Goal: Task Accomplishment & Management: Complete application form

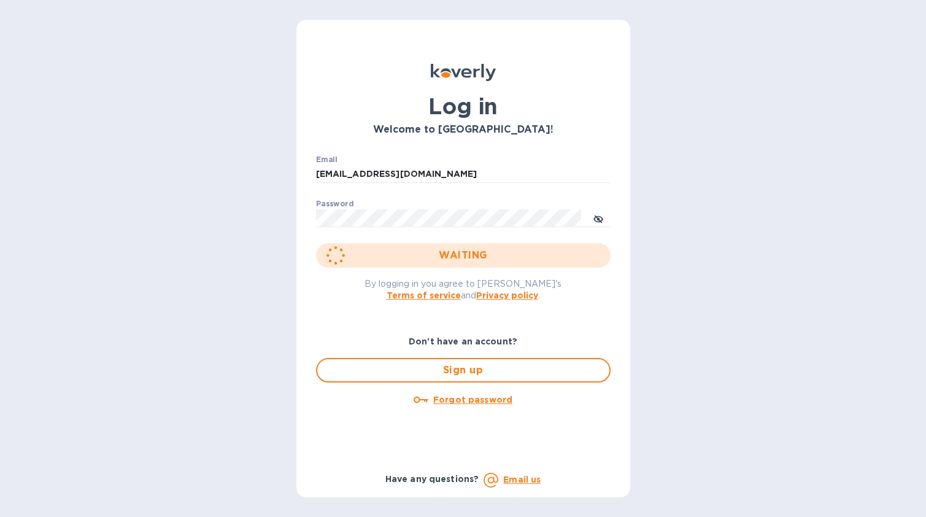
click at [399, 254] on div "WAITING" at bounding box center [463, 255] width 295 height 25
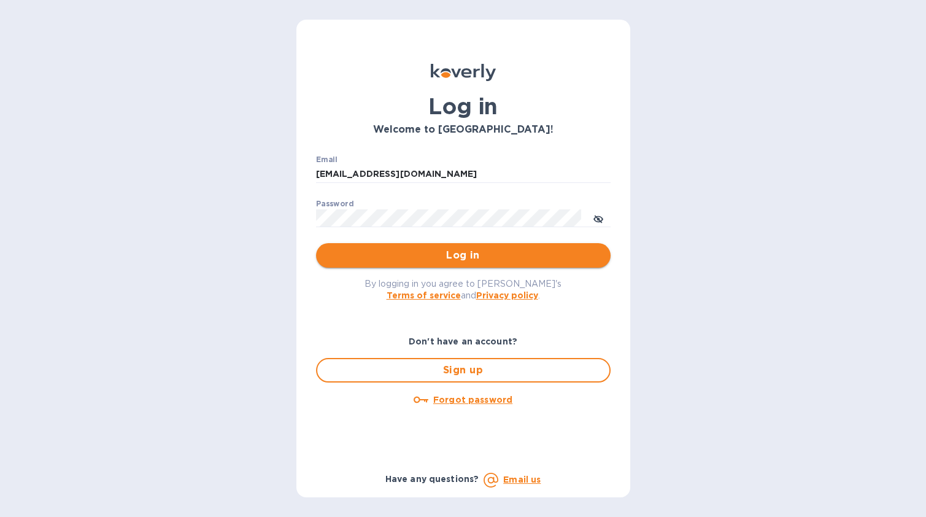
click at [449, 262] on span "Log in" at bounding box center [463, 255] width 275 height 15
type input "[EMAIL_ADDRESS][DOMAIN_NAME]"
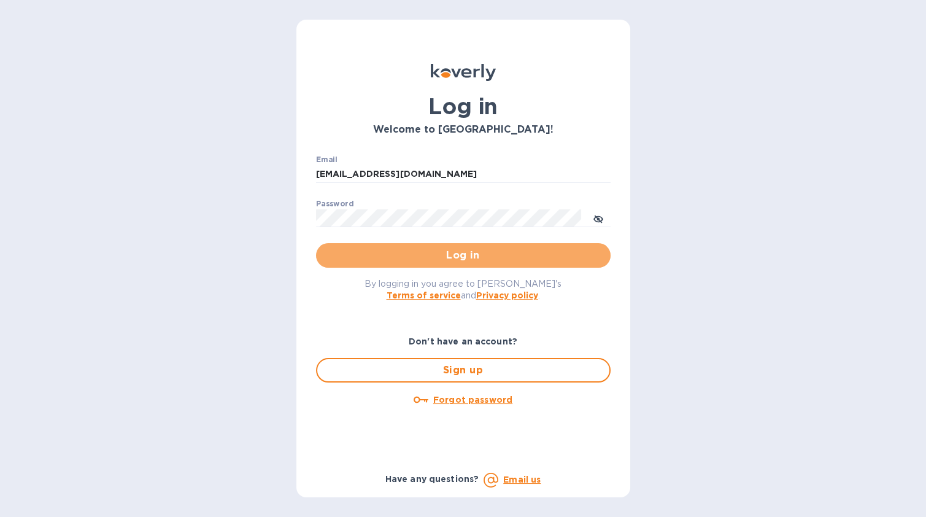
click at [504, 261] on span "Log in" at bounding box center [463, 255] width 275 height 15
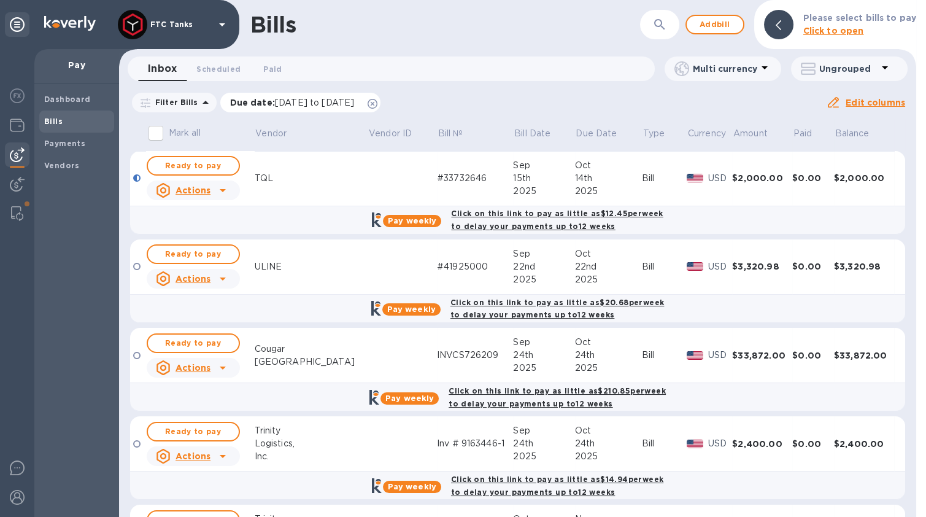
click at [377, 103] on icon at bounding box center [373, 104] width 10 height 10
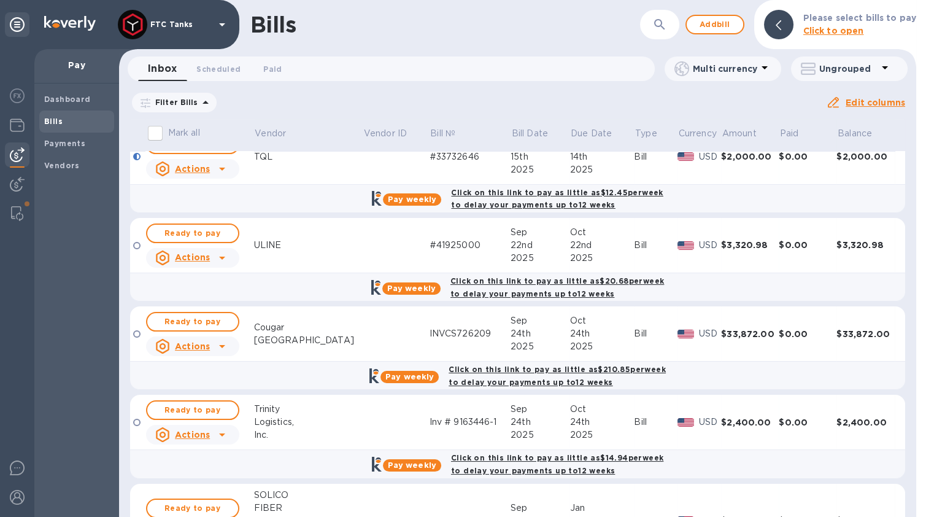
scroll to position [231, 0]
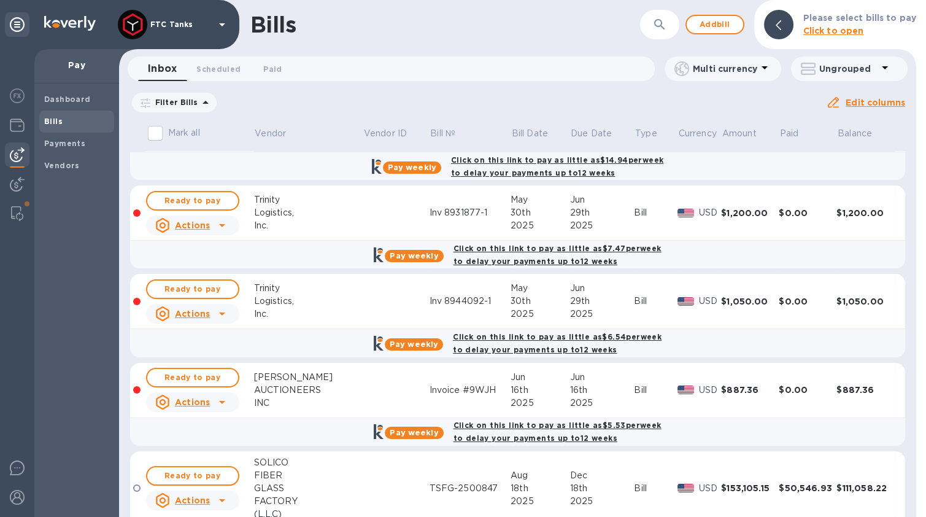
click at [198, 105] on icon at bounding box center [205, 102] width 15 height 15
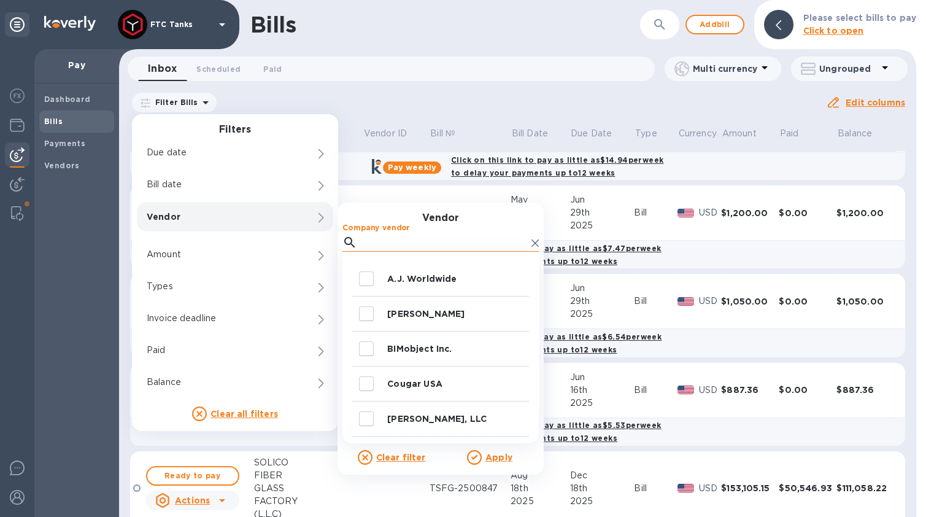
click at [386, 240] on input "Company vendor" at bounding box center [444, 242] width 164 height 18
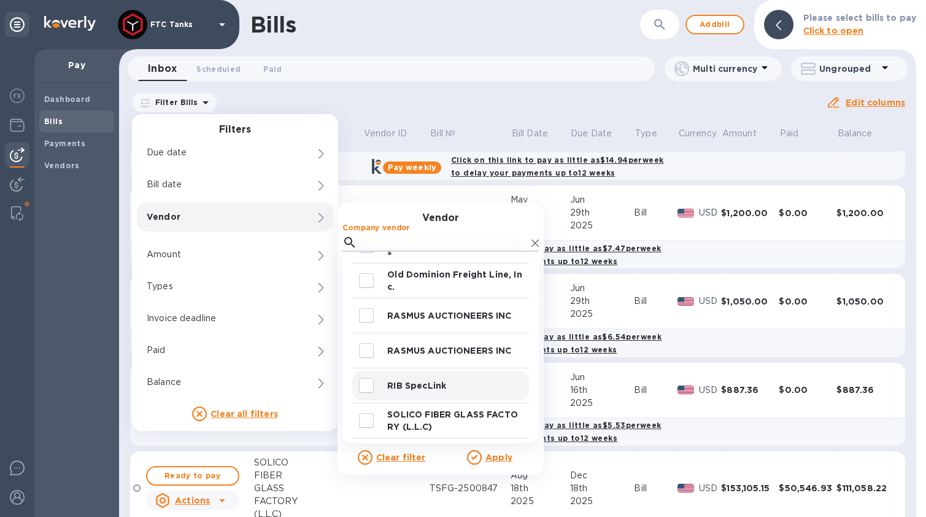
scroll to position [488, 0]
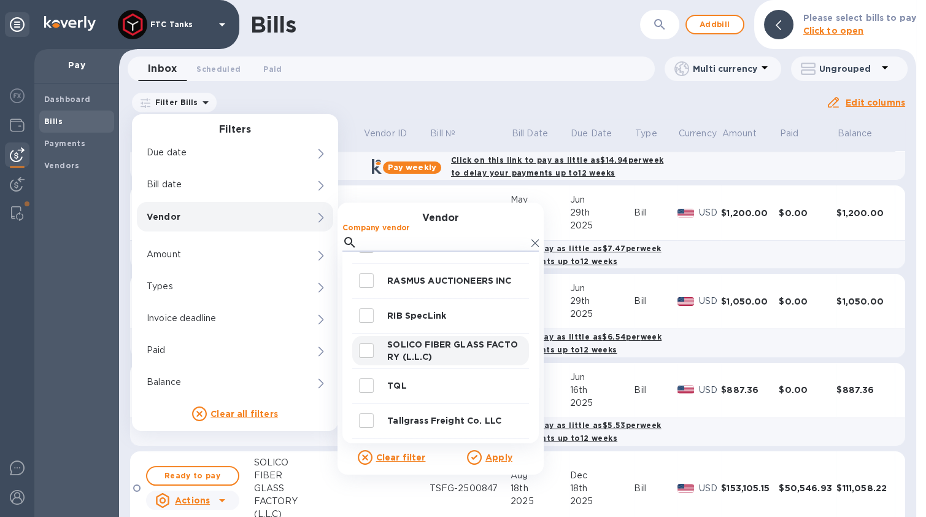
click at [368, 354] on input "decorative checkbox" at bounding box center [366, 351] width 26 height 26
checkbox input "true"
click at [482, 455] on div at bounding box center [476, 457] width 18 height 15
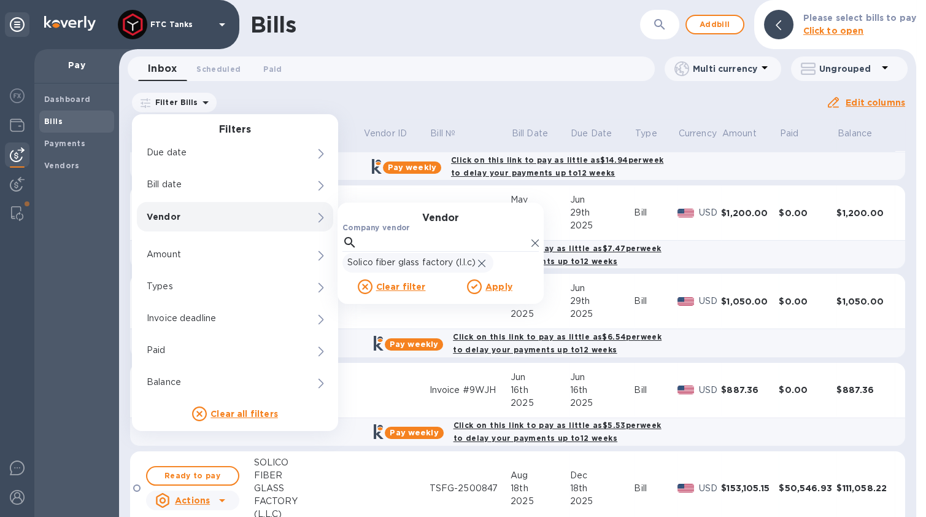
click at [495, 287] on u "Apply" at bounding box center [498, 287] width 27 height 10
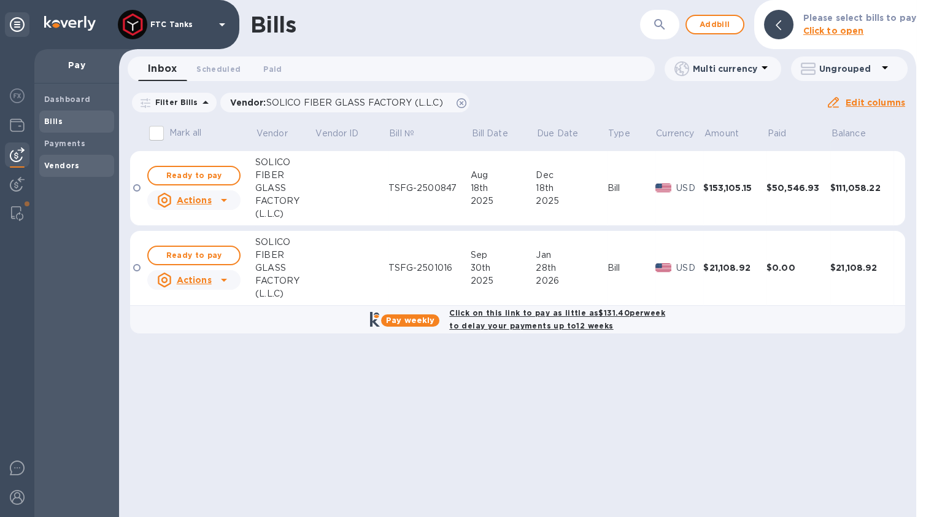
click at [67, 168] on b "Vendors" at bounding box center [62, 165] width 36 height 9
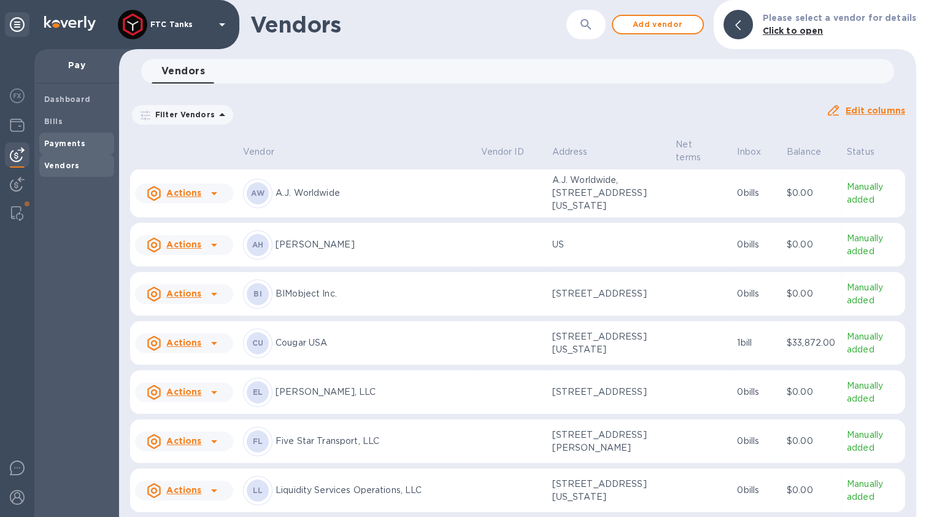
click at [76, 144] on b "Payments" at bounding box center [64, 143] width 41 height 9
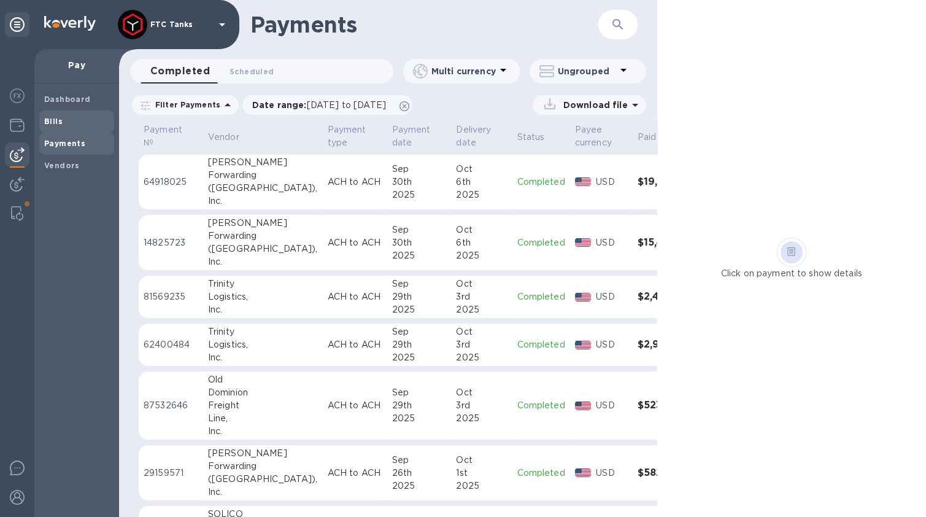
click at [77, 123] on span "Bills" at bounding box center [76, 121] width 65 height 12
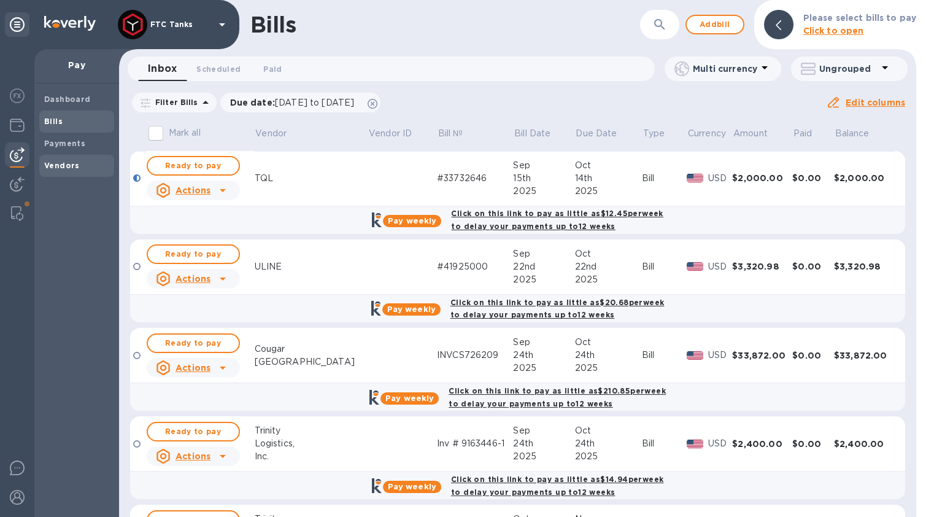
click at [72, 161] on b "Vendors" at bounding box center [62, 165] width 36 height 9
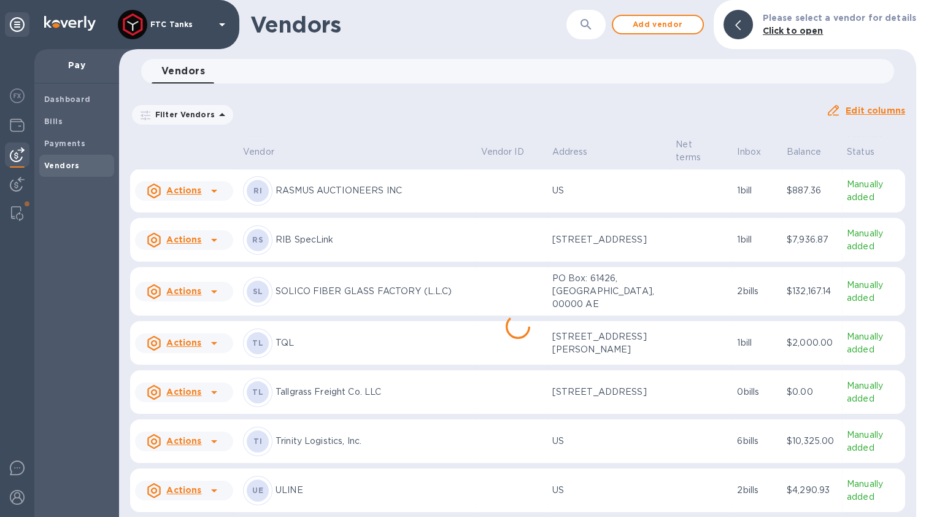
scroll to position [787, 0]
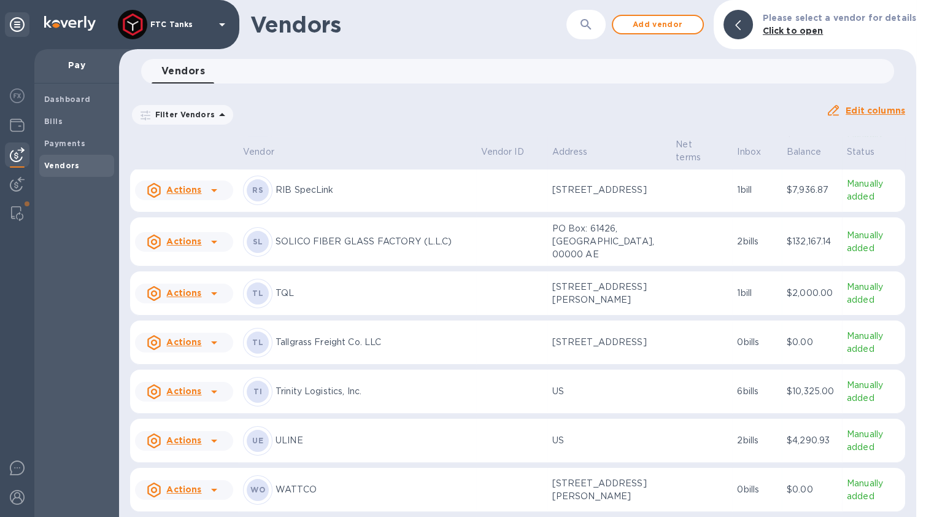
click at [317, 240] on p "SOLICO FIBER GLASS FACTORY (L.L.C)" at bounding box center [374, 241] width 196 height 13
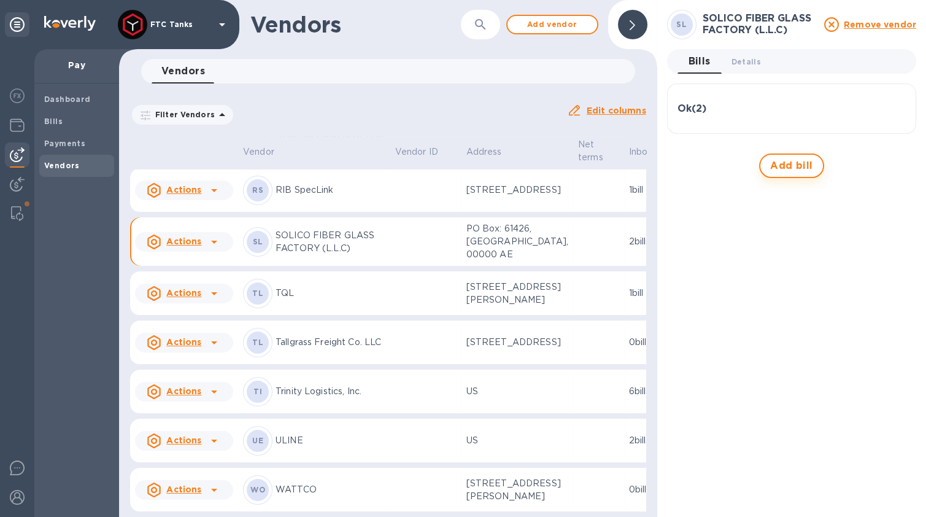
click at [784, 170] on span "Add bill" at bounding box center [791, 165] width 43 height 15
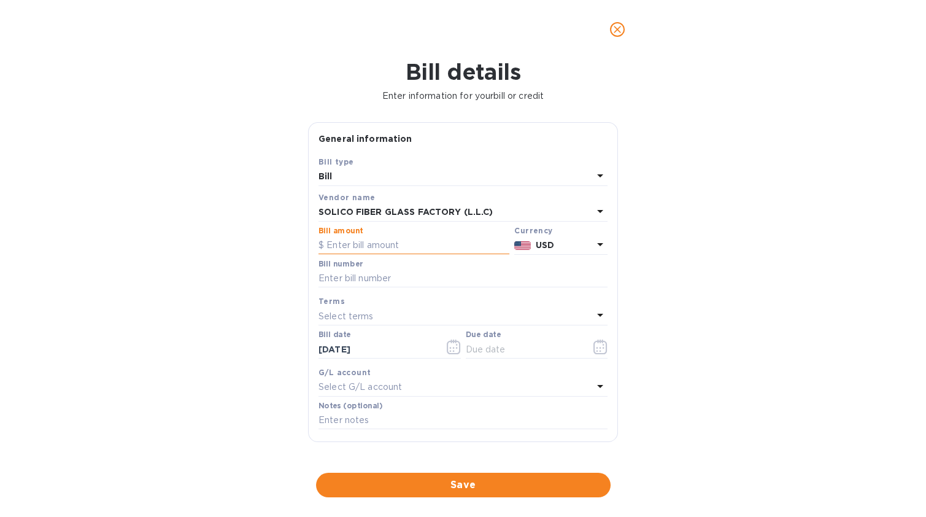
click at [366, 250] on input "text" at bounding box center [413, 245] width 191 height 18
type input "134,201.60"
click at [392, 275] on input "text" at bounding box center [462, 278] width 289 height 18
click at [388, 281] on input "text" at bounding box center [462, 278] width 289 height 18
paste input "FTC Tanks [GEOGRAPHIC_DATA] - Proforma# 0022 (WO No. 31121)- PO2486.pdf"
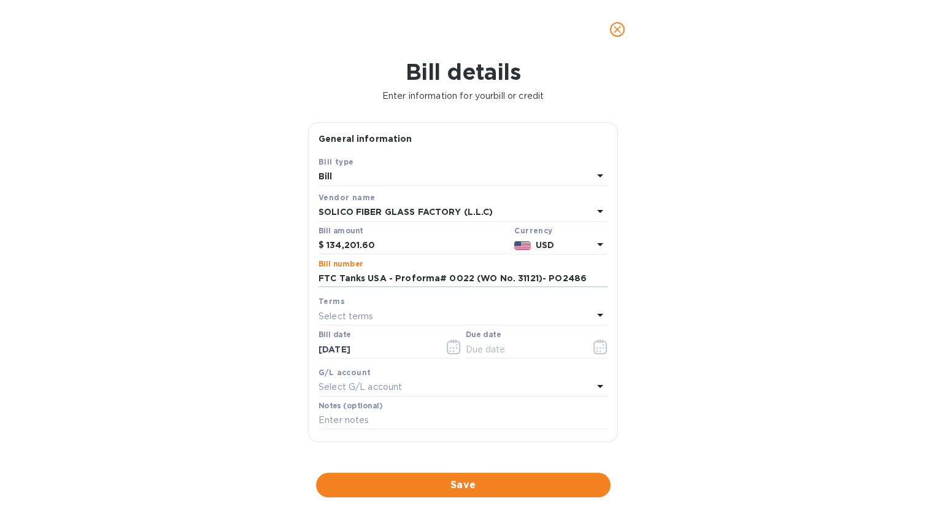
type input "FTC Tanks USA - Proforma# 0022 (WO No. 31121)- PO2486"
click at [323, 311] on p "Select terms" at bounding box center [345, 316] width 55 height 13
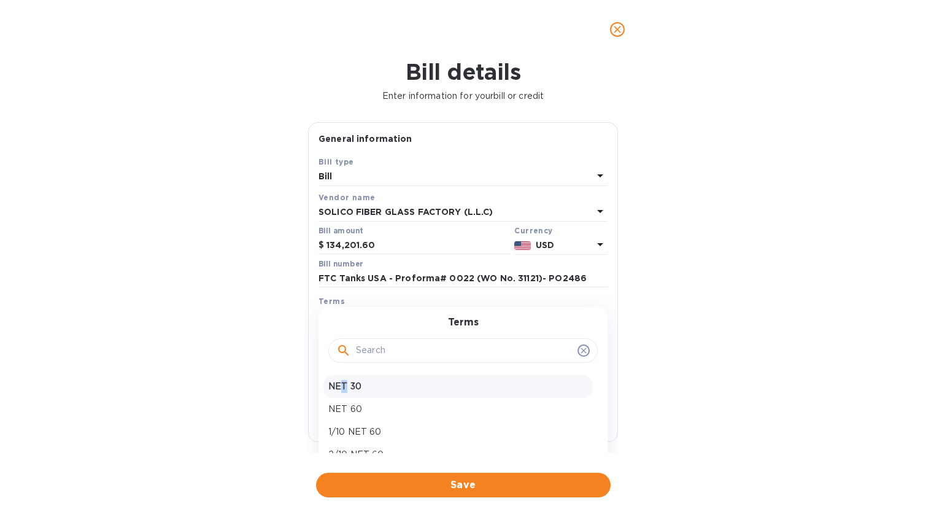
click at [344, 382] on p "NET 30" at bounding box center [458, 386] width 260 height 13
type input "[DATE]"
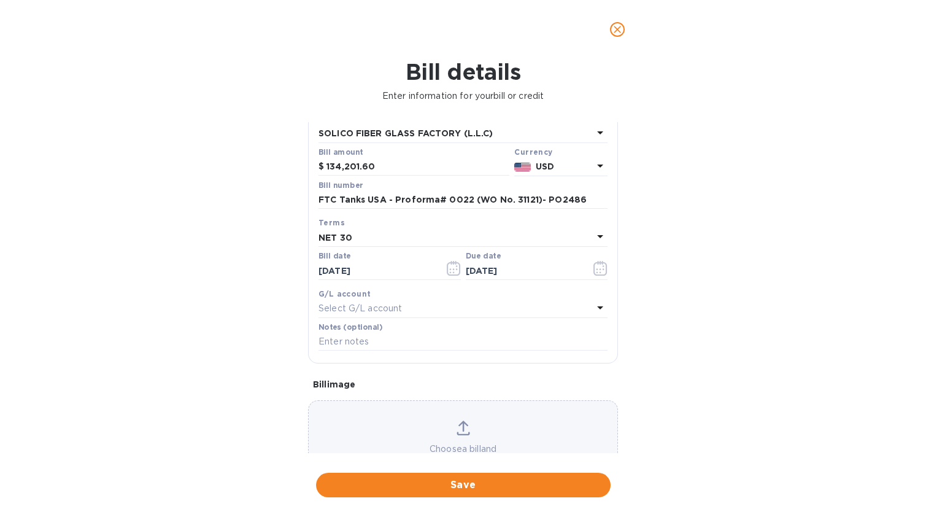
scroll to position [88, 0]
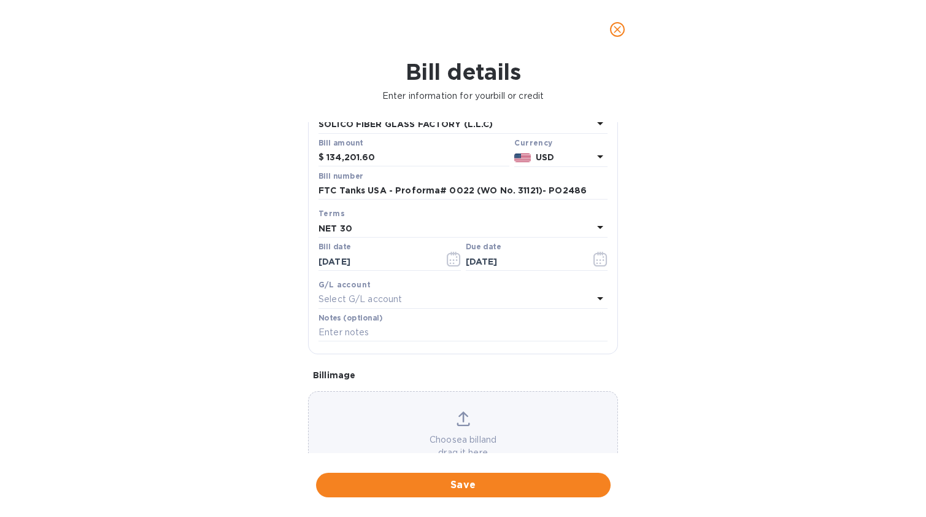
click at [385, 297] on p "Select G/L account" at bounding box center [359, 299] width 83 height 13
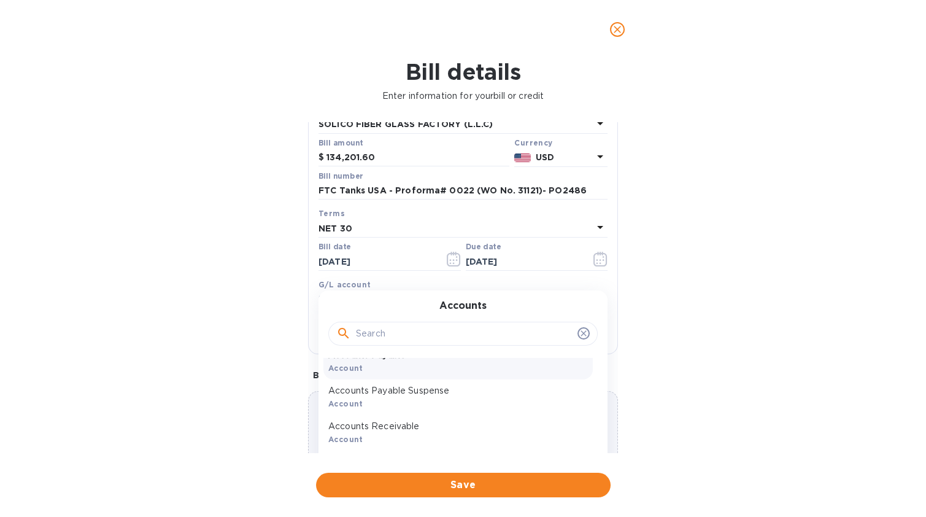
scroll to position [34, 0]
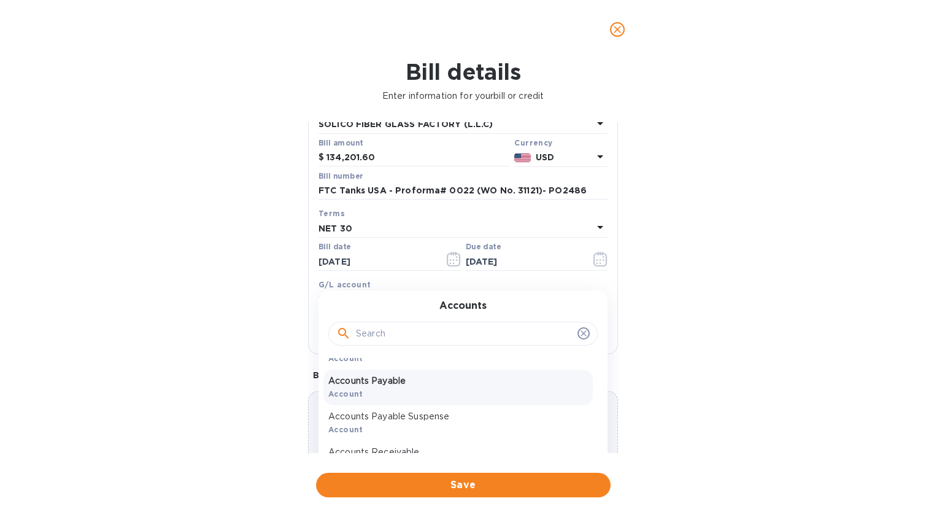
click at [451, 374] on p "Accounts Payable" at bounding box center [458, 380] width 260 height 13
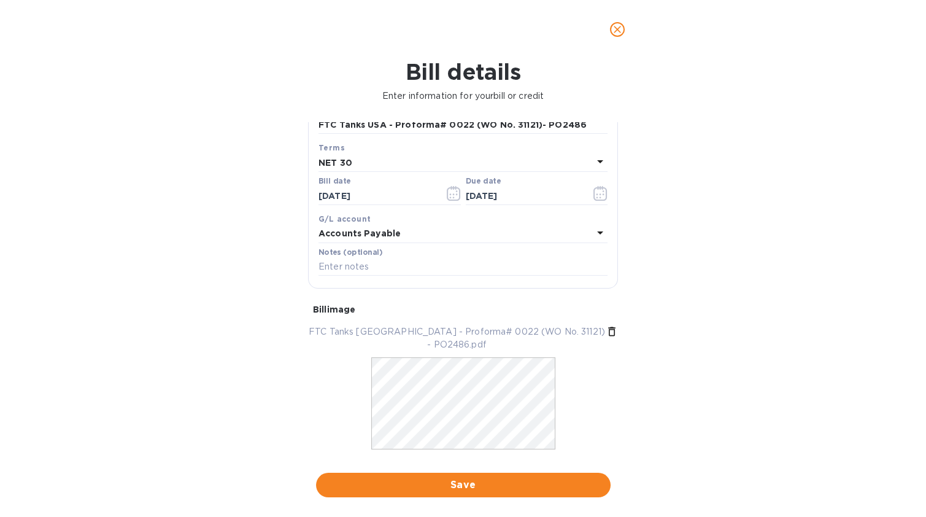
scroll to position [166, 0]
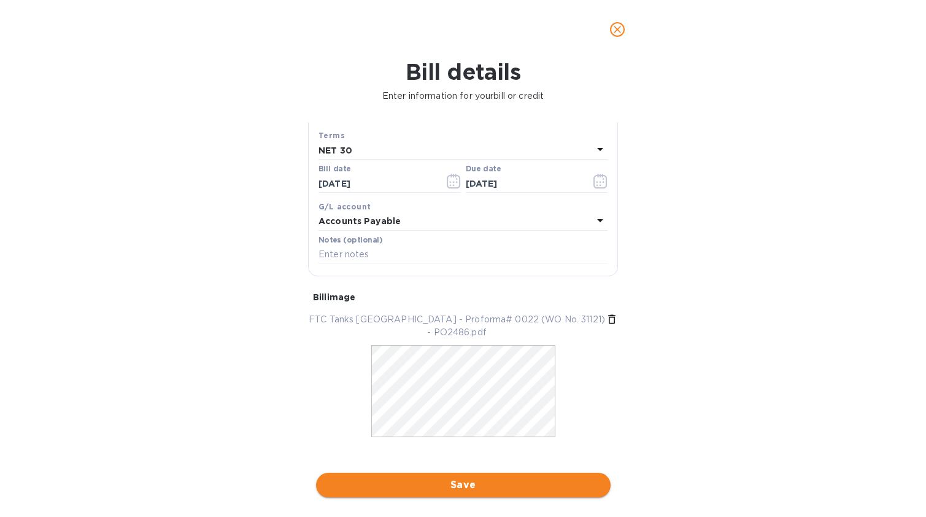
click at [445, 484] on span "Save" at bounding box center [463, 484] width 275 height 15
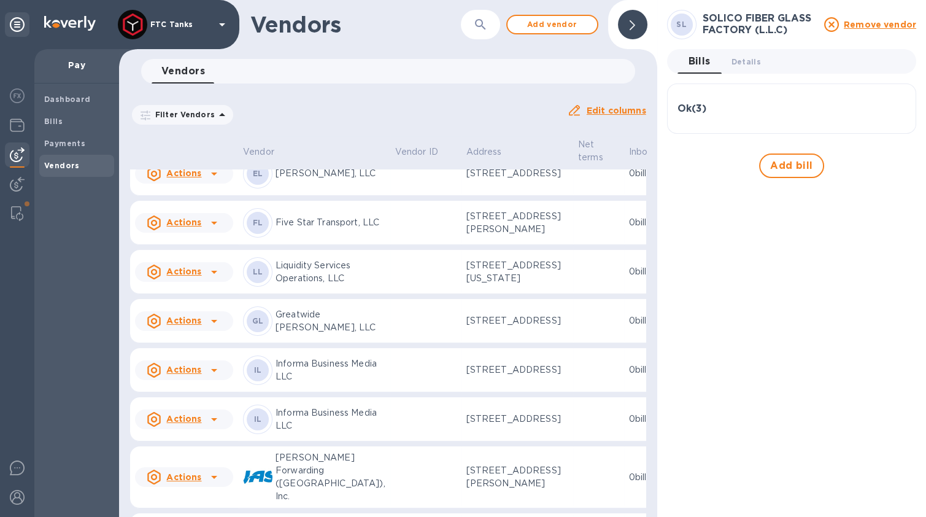
scroll to position [218, 0]
click at [67, 125] on span "Bills" at bounding box center [76, 121] width 65 height 12
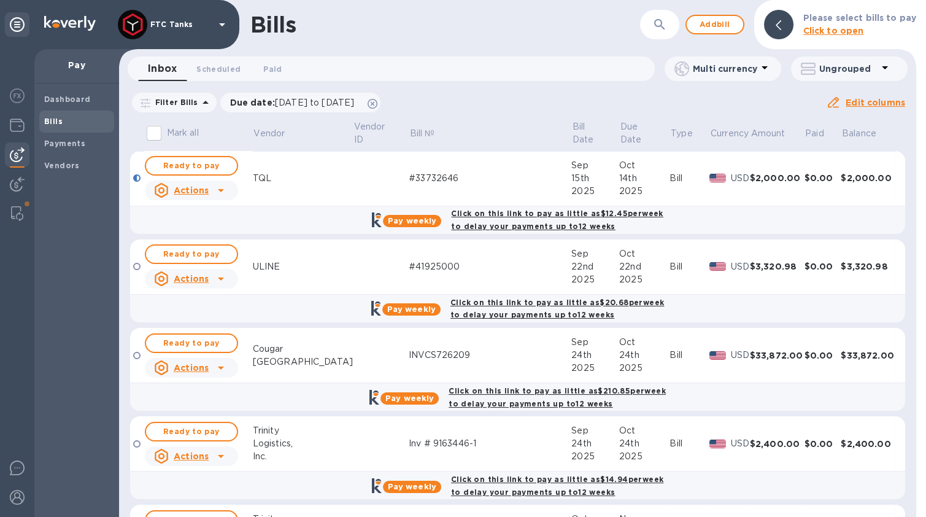
scroll to position [250, 0]
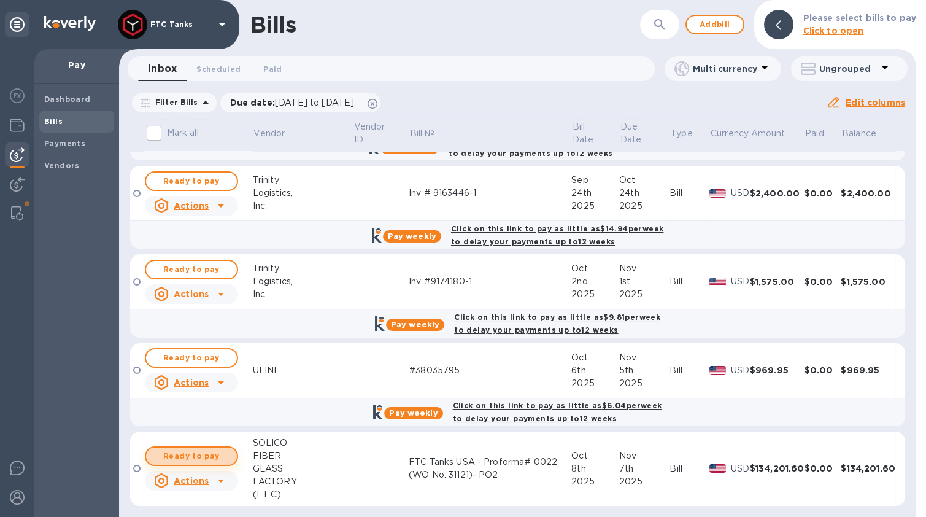
click at [213, 455] on span "Ready to pay" at bounding box center [191, 456] width 71 height 15
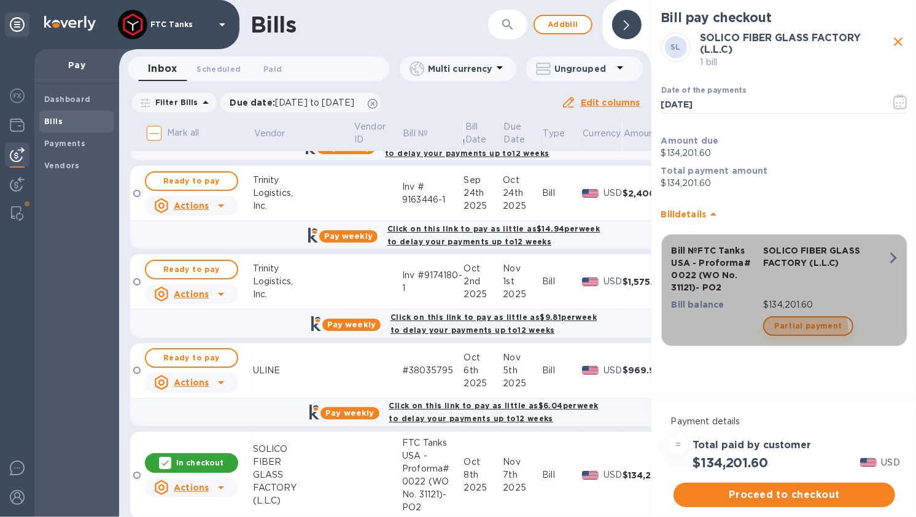
click at [795, 330] on span "Partial payment" at bounding box center [808, 325] width 68 height 15
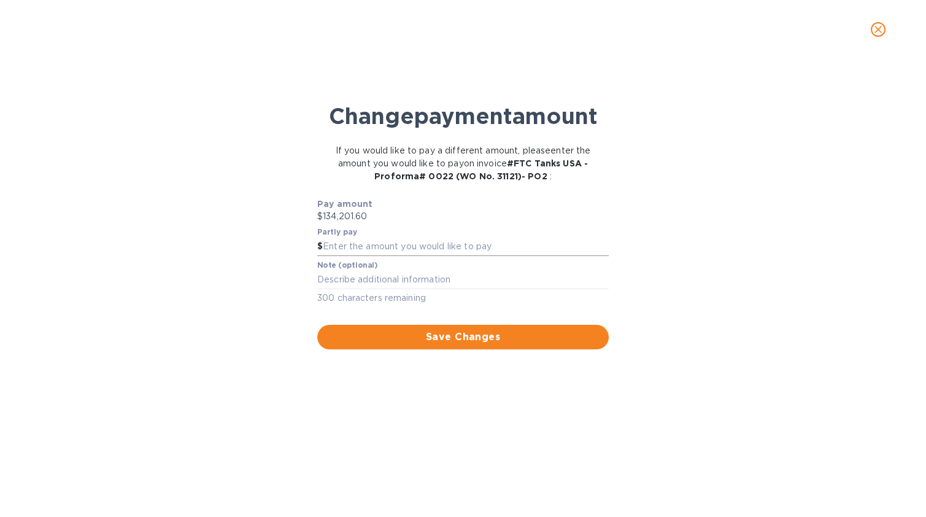
click at [360, 245] on input "text" at bounding box center [466, 246] width 286 height 18
type input "134,000"
click at [391, 277] on textarea at bounding box center [462, 279] width 291 height 10
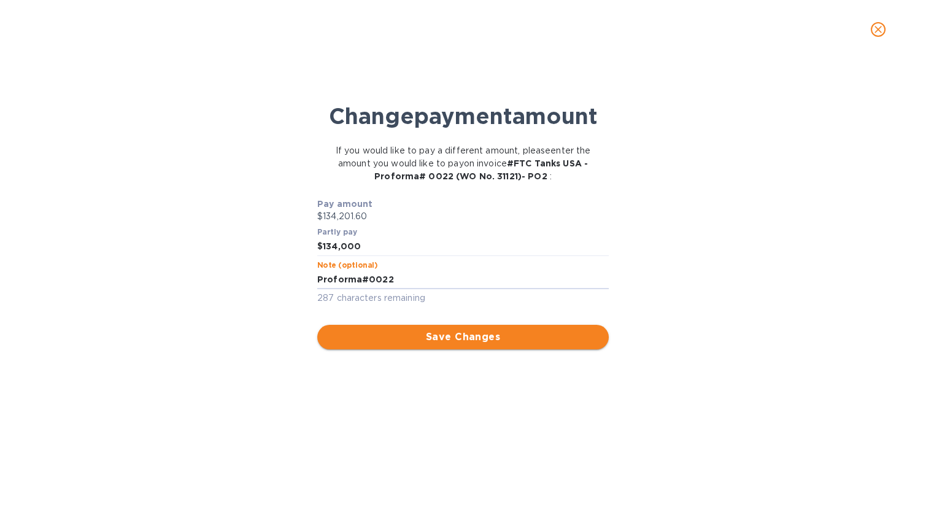
type textarea "Proforma#0022"
click at [402, 339] on span "Save Changes" at bounding box center [463, 337] width 272 height 15
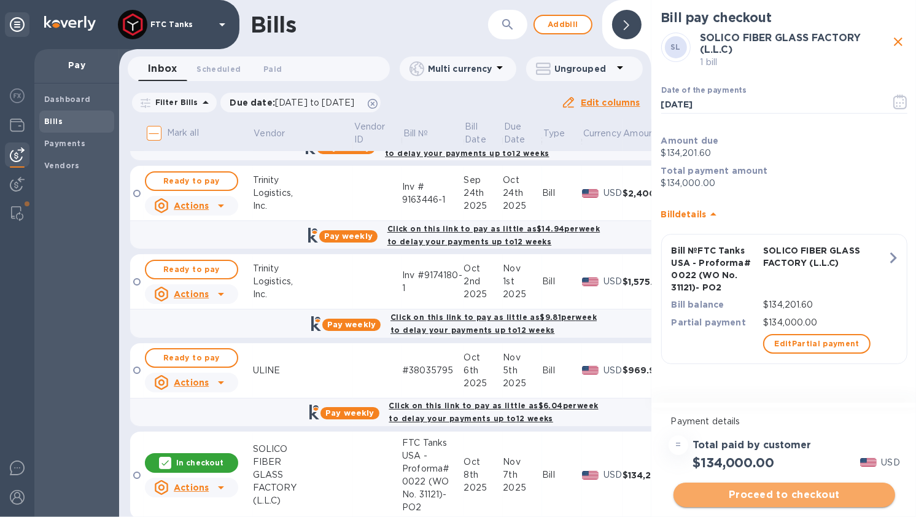
click at [825, 493] on span "Proceed to checkout" at bounding box center [784, 494] width 202 height 15
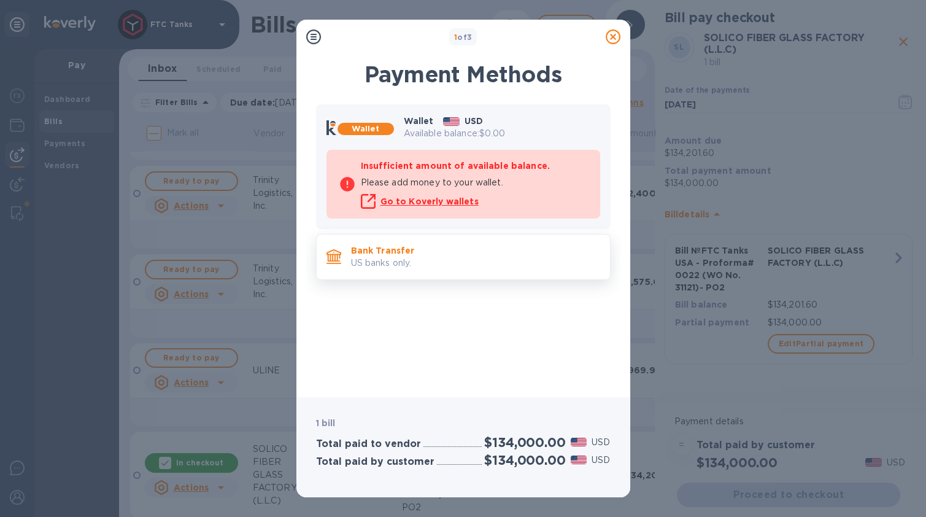
click at [429, 258] on p "US banks only." at bounding box center [475, 263] width 249 height 13
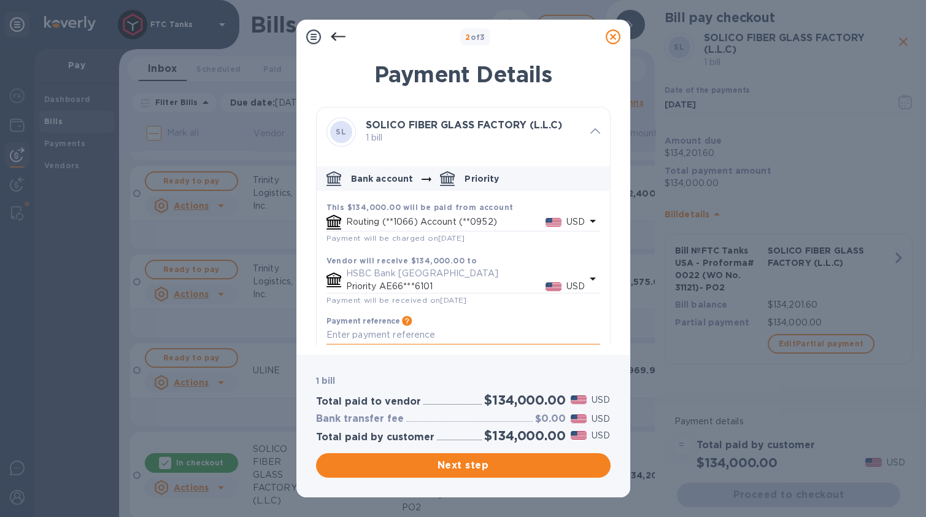
click at [414, 334] on textarea "default-method" at bounding box center [463, 335] width 274 height 10
type textarea "Proforma0022"
click at [471, 469] on span "Next step" at bounding box center [463, 465] width 275 height 15
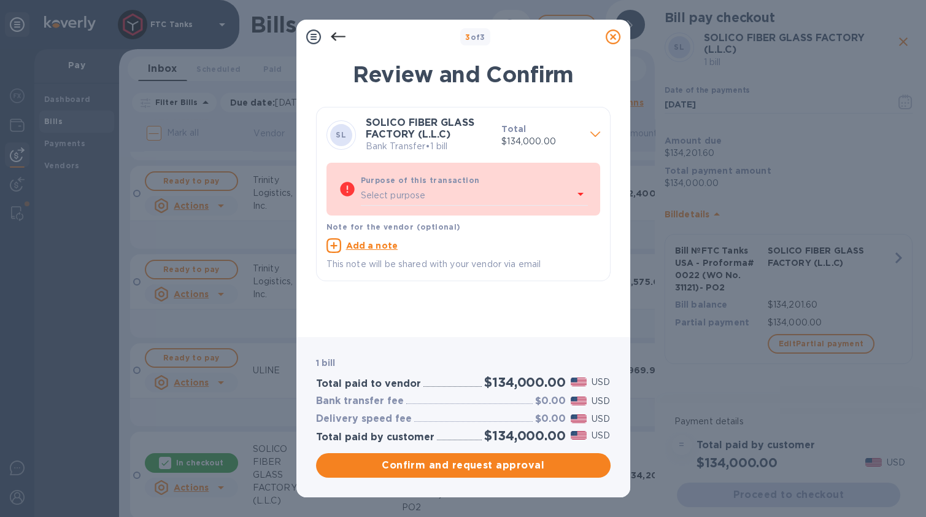
click at [414, 205] on div "Purpose of this transaction Select purpose" at bounding box center [474, 190] width 232 height 36
click at [419, 197] on p "Select purpose" at bounding box center [393, 195] width 65 height 13
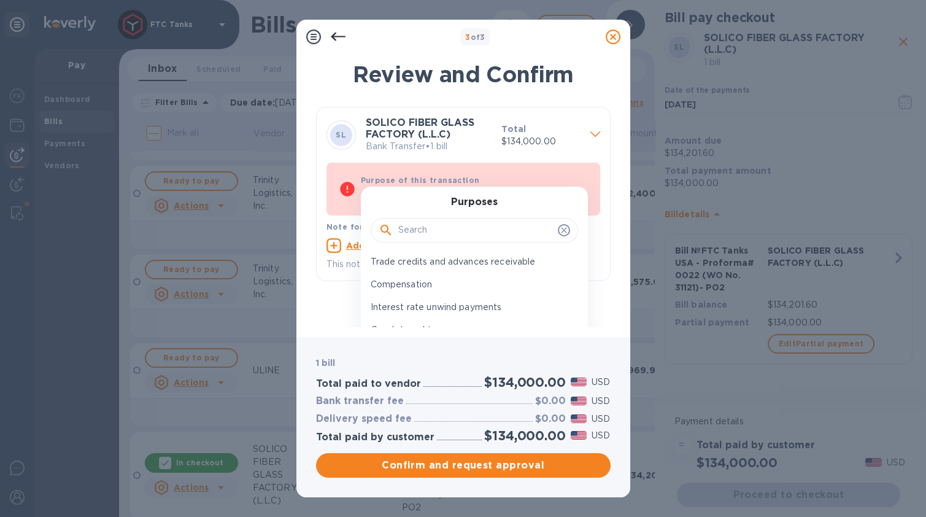
scroll to position [186, 0]
click at [434, 295] on div "Goods bought" at bounding box center [469, 303] width 207 height 23
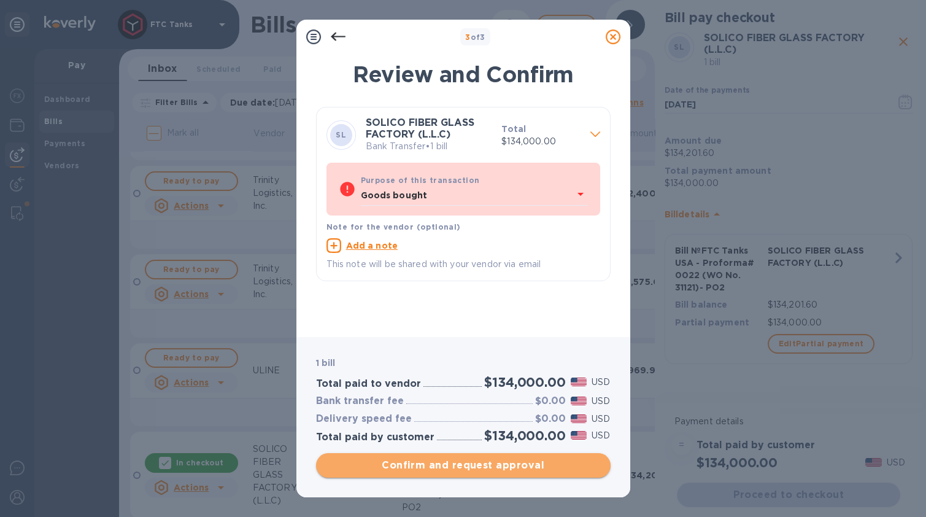
click at [441, 468] on span "Confirm and request approval" at bounding box center [463, 465] width 275 height 15
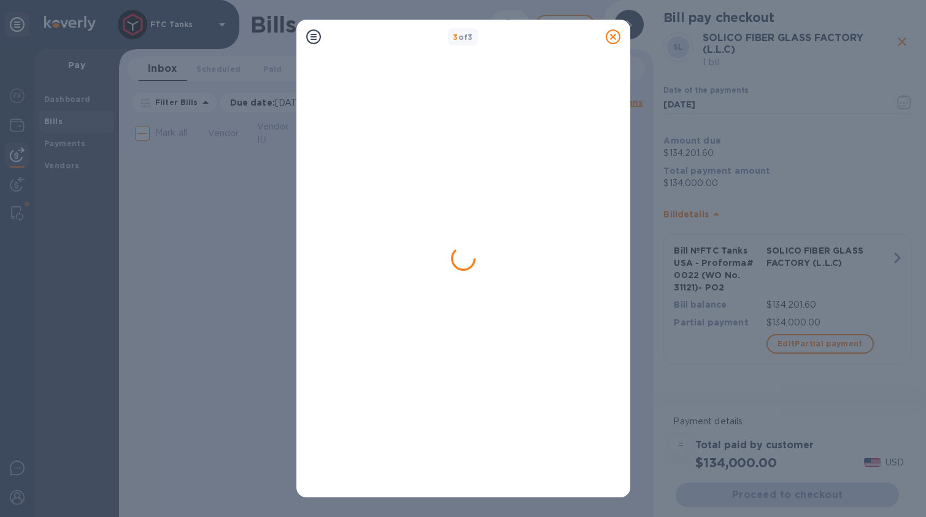
scroll to position [0, 0]
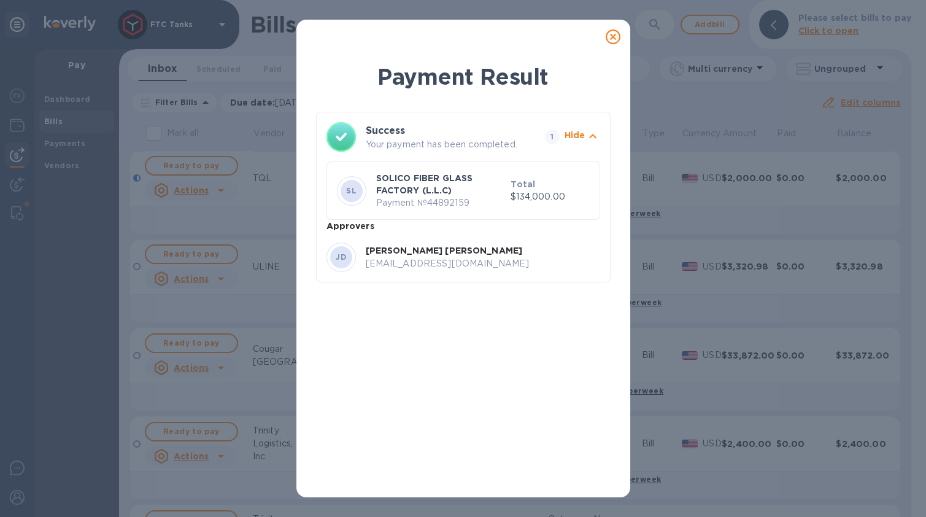
click at [614, 39] on icon at bounding box center [613, 36] width 15 height 15
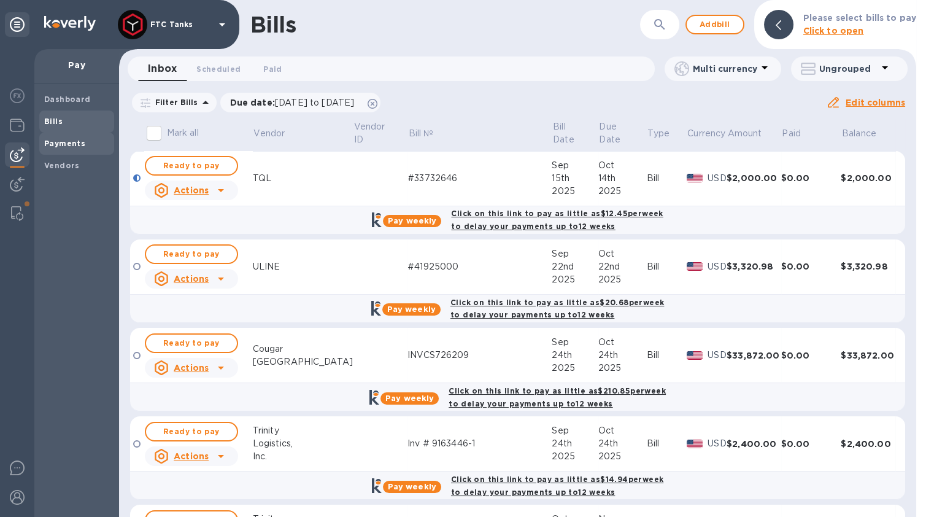
click at [71, 144] on b "Payments" at bounding box center [64, 143] width 41 height 9
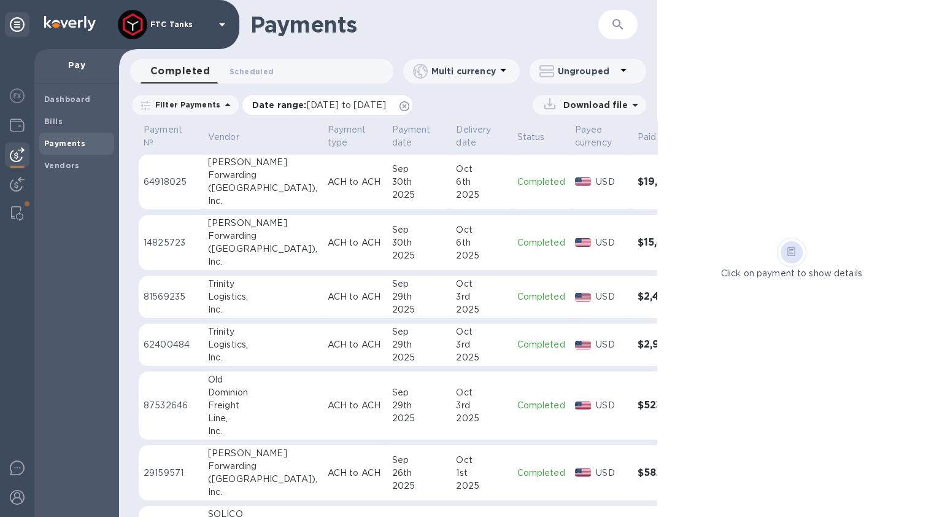
click at [409, 108] on icon at bounding box center [404, 106] width 10 height 10
click at [249, 74] on span "Scheduled 0" at bounding box center [252, 71] width 44 height 13
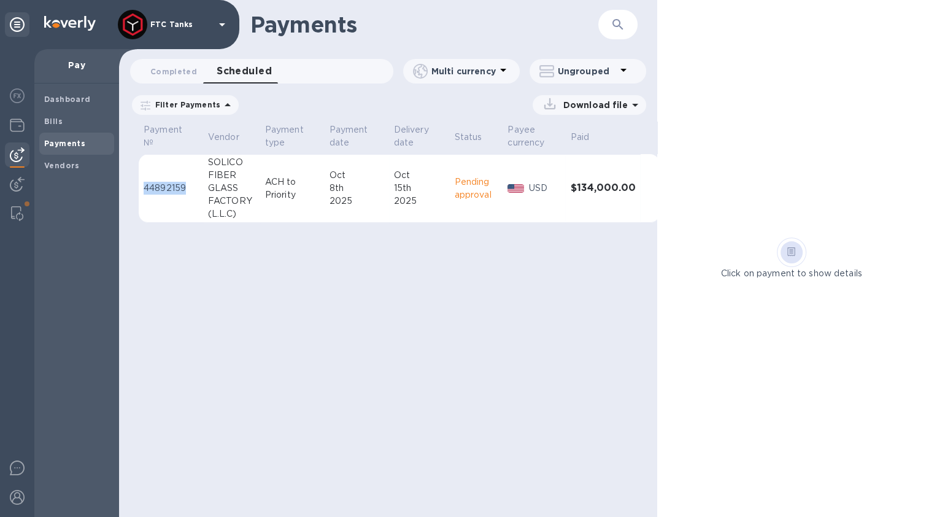
drag, startPoint x: 186, startPoint y: 190, endPoint x: 144, endPoint y: 189, distance: 42.4
click at [144, 189] on p "44892159" at bounding box center [171, 188] width 55 height 13
